Goal: Information Seeking & Learning: Check status

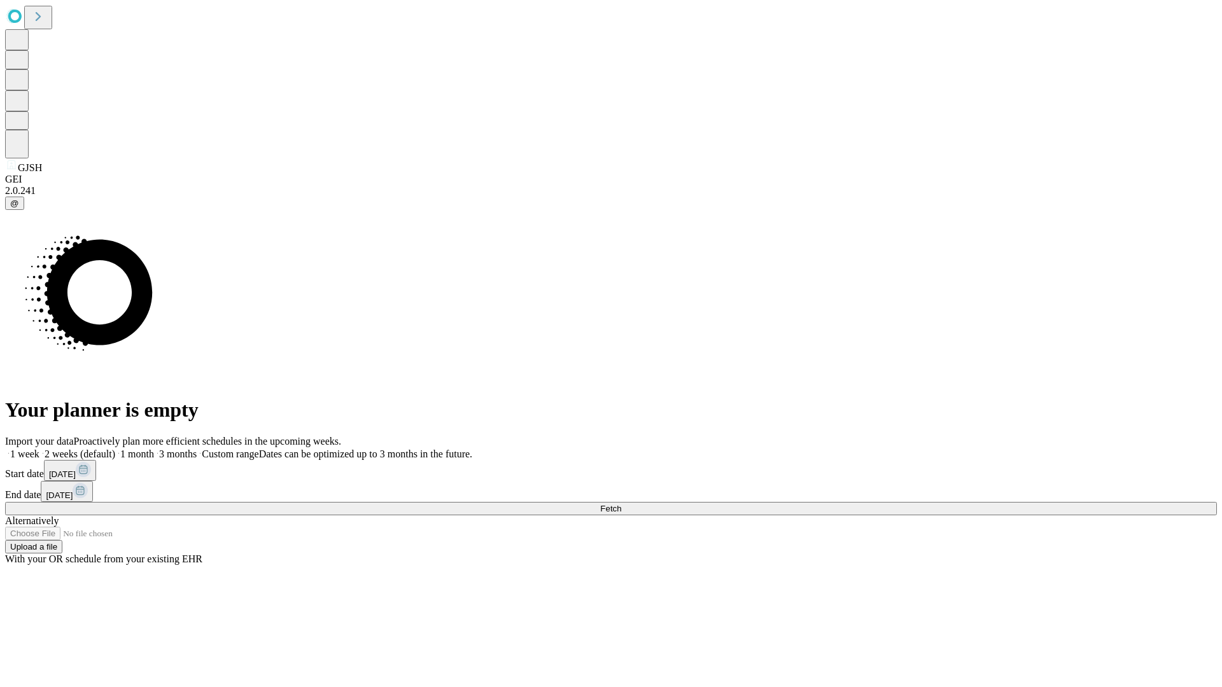
click at [621, 504] on span "Fetch" at bounding box center [610, 509] width 21 height 10
